Goal: Task Accomplishment & Management: Manage account settings

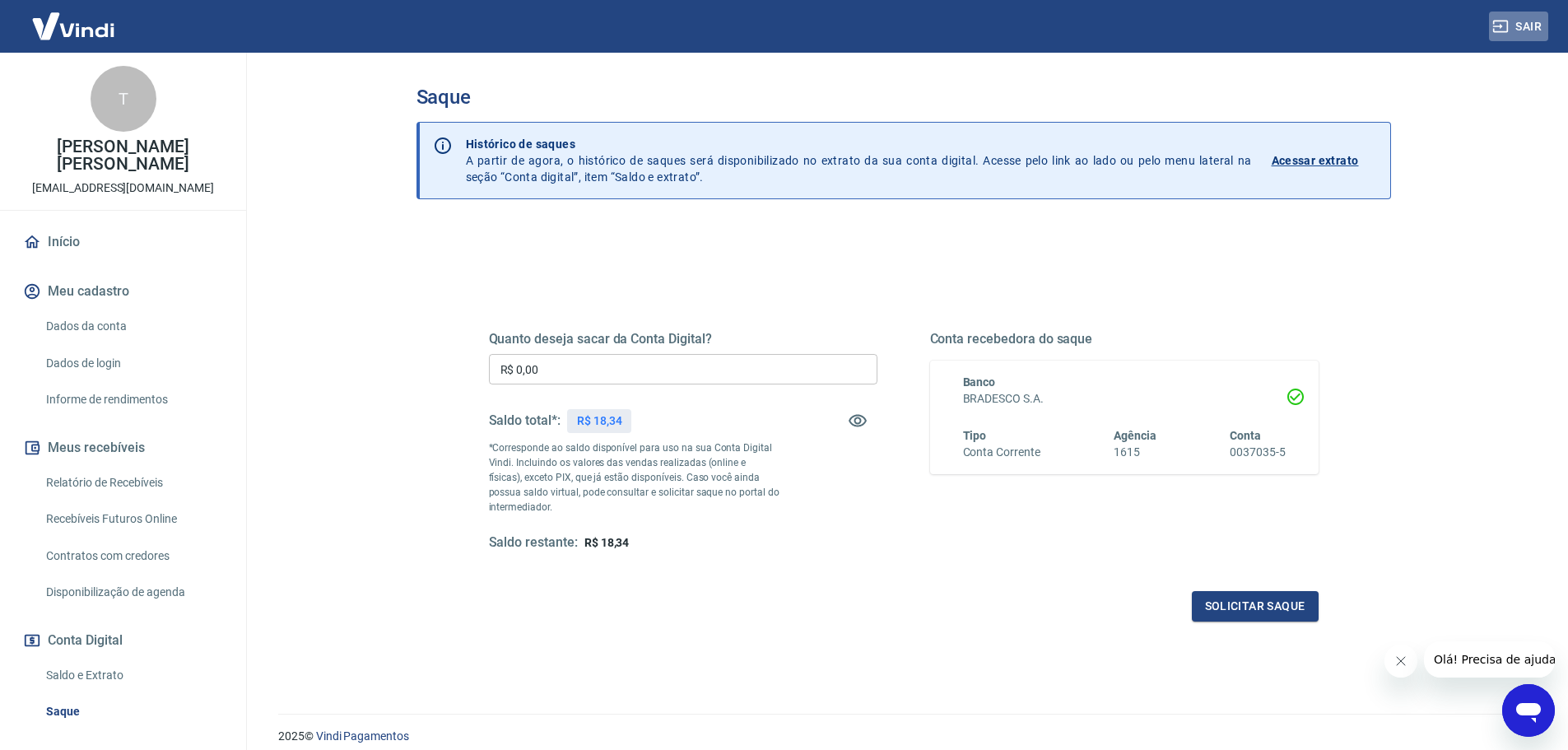
click at [1537, 13] on button "Sair" at bounding box center [1517, 26] width 59 height 30
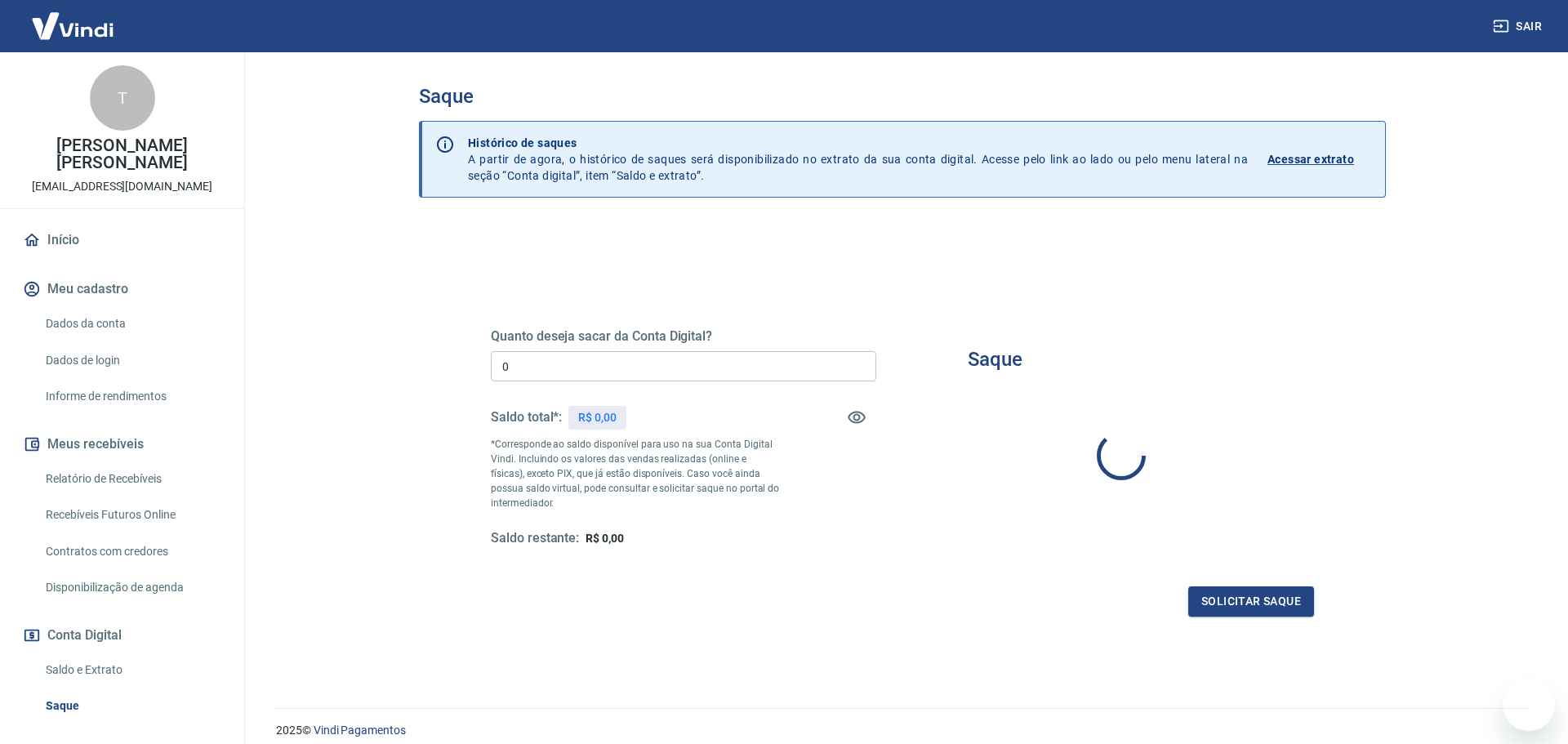
type input "R$ 0,00"
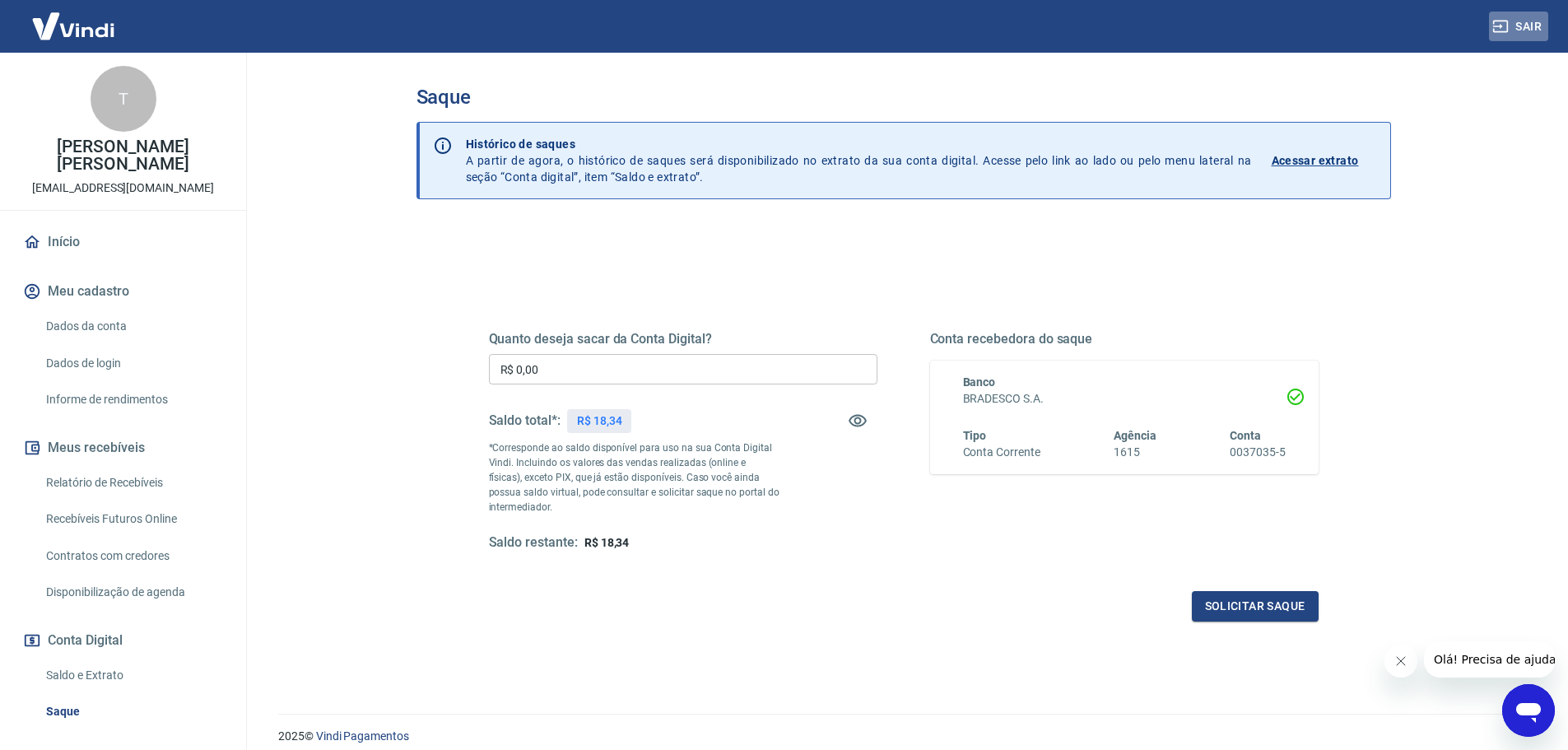
click at [1531, 35] on button "Sair" at bounding box center [1517, 26] width 59 height 30
click at [1532, 30] on button "Sair" at bounding box center [1517, 26] width 59 height 30
